Goal: Information Seeking & Learning: Learn about a topic

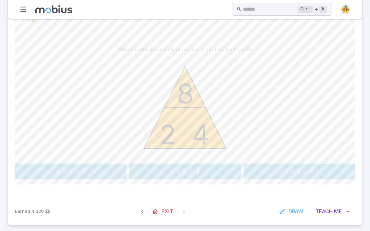
scroll to position [146, 0]
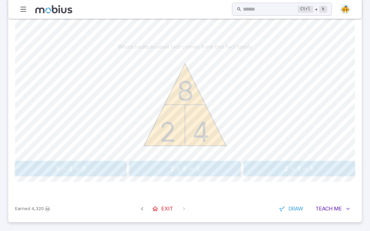
click at [87, 169] on span "8 × 4 = 2" at bounding box center [70, 169] width 107 height 9
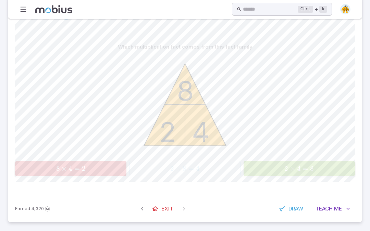
click at [318, 135] on div "2 4 8" at bounding box center [185, 105] width 340 height 105
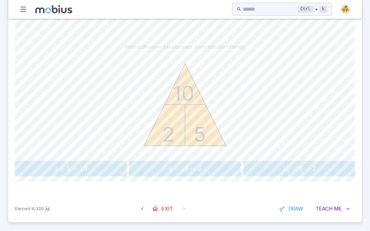
click at [97, 170] on span "2 ÷ 5 = 10" at bounding box center [70, 169] width 107 height 9
click at [272, 131] on div "2 1 2" at bounding box center [185, 105] width 340 height 105
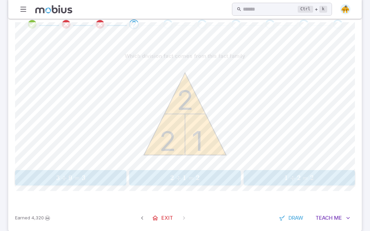
scroll to position [138, 0]
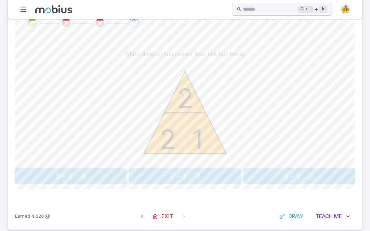
click at [180, 182] on button "2 ÷ 1 = 2 \text{2} \div \text{1} = \text{2} 2 ÷ 1 = 2" at bounding box center [184, 176] width 111 height 15
click at [293, 179] on span "÷" at bounding box center [292, 176] width 5 height 9
click at [115, 175] on span "15 × 5 = 3" at bounding box center [70, 176] width 107 height 9
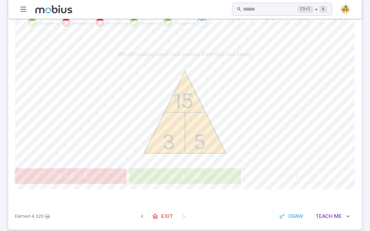
click at [241, 144] on div "3 5 15" at bounding box center [185, 113] width 340 height 105
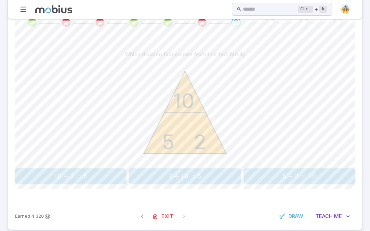
click at [214, 169] on button "2 ÷ 10 = 5 \text{2} \div \text{10} = \text{5} 2 ÷ 10 = 5" at bounding box center [184, 176] width 111 height 15
click at [225, 151] on icon at bounding box center [185, 112] width 82 height 82
click at [330, 182] on button "12 ÷ 3 = 4 \text{12} \div \text{3} = \text{4} 12 ÷ 3 = 4" at bounding box center [299, 176] width 111 height 15
click at [224, 181] on button "4 ÷ 1 = 4 \text{4} \div \text{1} = \text{4} 4 ÷ 1 = 4" at bounding box center [184, 176] width 111 height 15
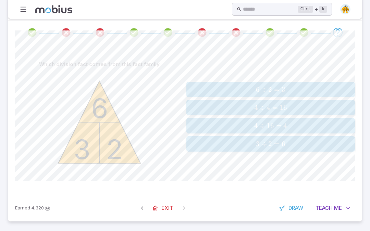
scroll to position [128, 0]
click at [288, 89] on span "6 ÷ 2 = 3" at bounding box center [271, 90] width 164 height 9
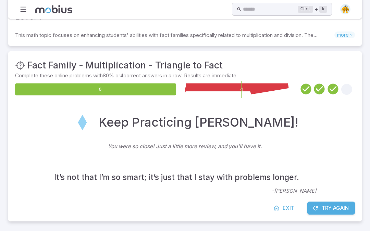
scroll to position [44, 0]
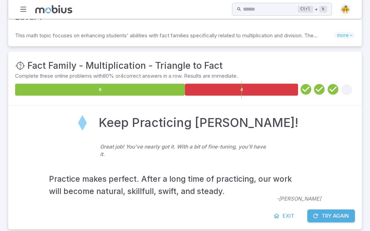
click at [280, 197] on link "Exit" at bounding box center [284, 216] width 29 height 13
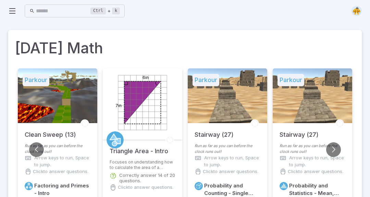
click at [329, 1] on div "Ctrl + k ​" at bounding box center [185, 11] width 354 height 22
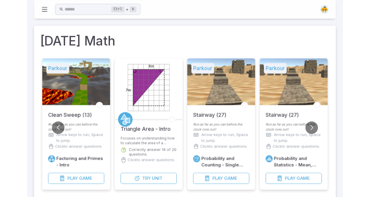
scroll to position [2, 0]
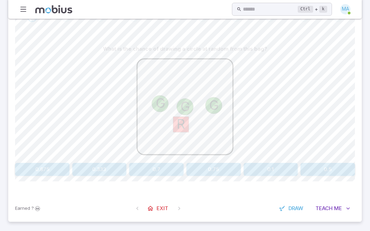
scroll to position [151, 0]
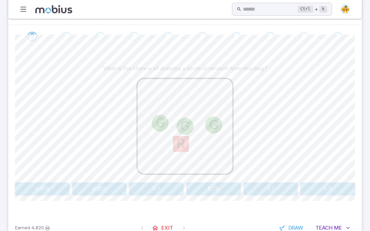
click at [53, 183] on button "0.875" at bounding box center [42, 189] width 55 height 13
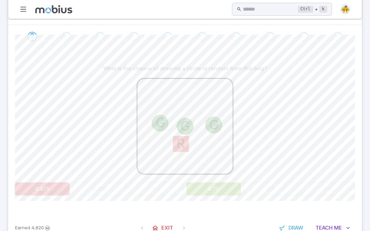
click at [293, 106] on div "G R G G" at bounding box center [185, 127] width 340 height 105
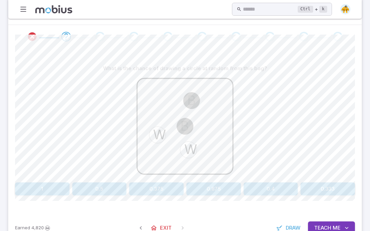
click at [104, 183] on button "0.5" at bounding box center [99, 189] width 55 height 13
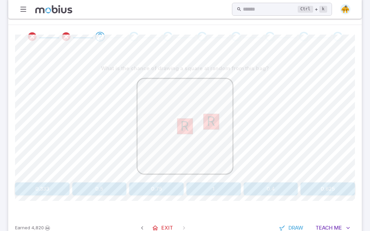
click at [226, 183] on button "1" at bounding box center [214, 189] width 55 height 13
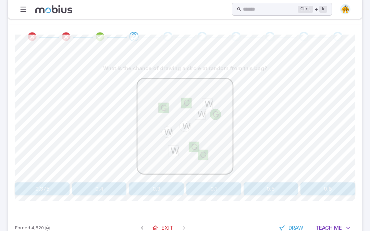
click at [257, 183] on button "0.5" at bounding box center [271, 189] width 55 height 13
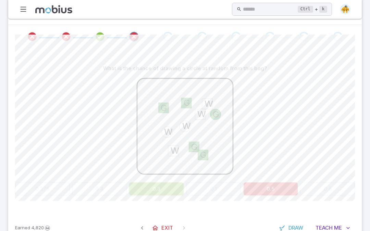
click at [269, 157] on div "W W W G W G G W G G" at bounding box center [185, 127] width 340 height 105
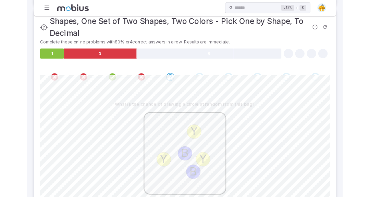
scroll to position [96, 0]
